Goal: Navigation & Orientation: Find specific page/section

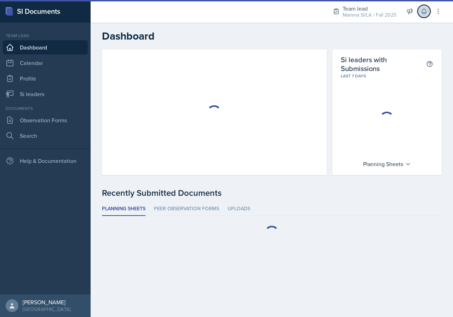
click at [421, 13] on icon at bounding box center [423, 11] width 7 height 7
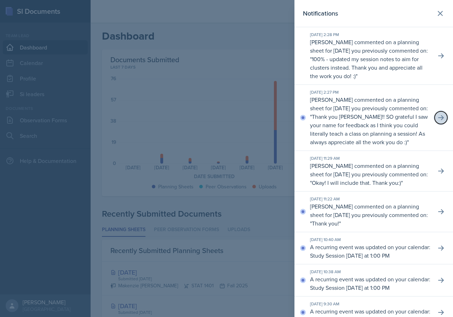
click at [440, 122] on button at bounding box center [440, 117] width 13 height 13
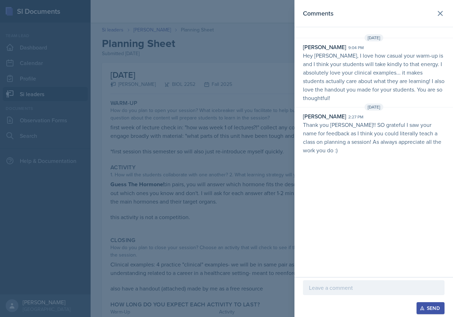
click at [247, 105] on div at bounding box center [226, 158] width 453 height 317
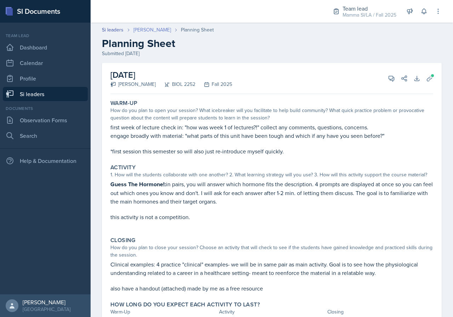
click at [142, 31] on link "[PERSON_NAME]" at bounding box center [151, 29] width 37 height 7
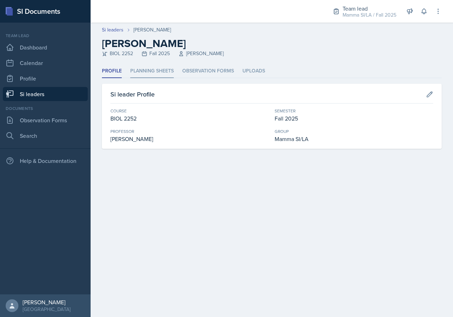
click at [167, 67] on li "Planning Sheets" at bounding box center [151, 71] width 43 height 14
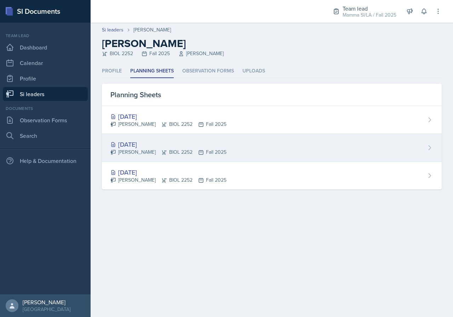
click at [212, 152] on div "[PERSON_NAME] BIOL 2252 Fall 2025" at bounding box center [168, 152] width 116 height 7
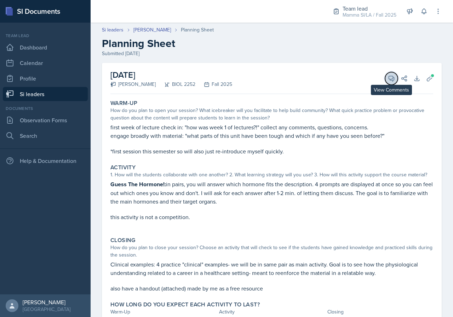
click at [388, 81] on icon at bounding box center [391, 78] width 7 height 7
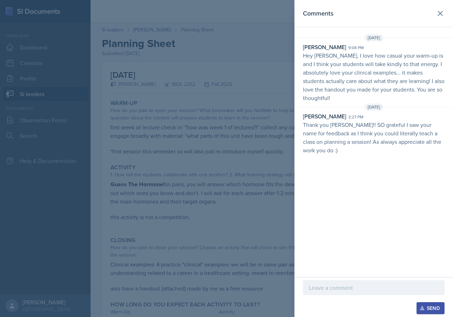
click at [261, 89] on div at bounding box center [226, 158] width 453 height 317
